Goal: Navigation & Orientation: Find specific page/section

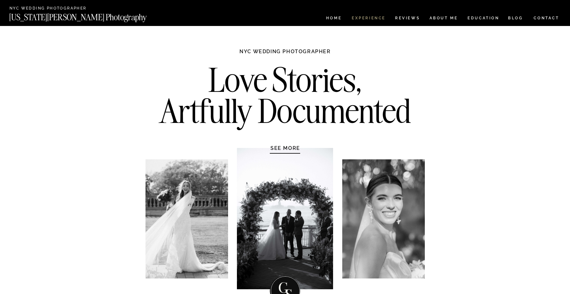
click at [371, 17] on nav "Experience" at bounding box center [368, 18] width 33 height 5
